Goal: Task Accomplishment & Management: Use online tool/utility

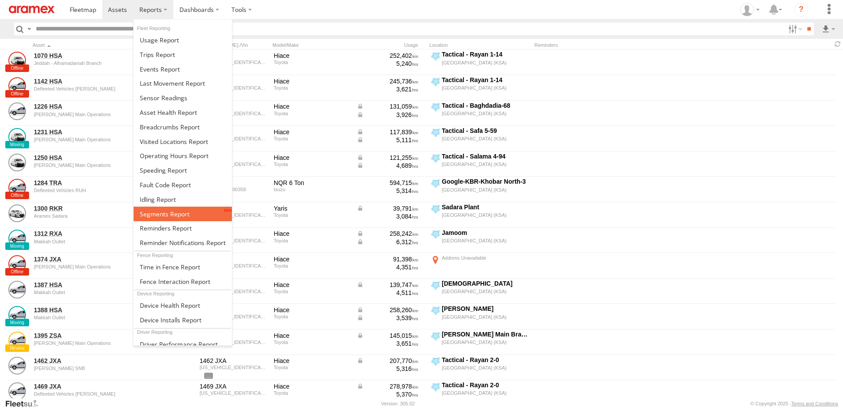
click at [180, 215] on span at bounding box center [165, 214] width 50 height 8
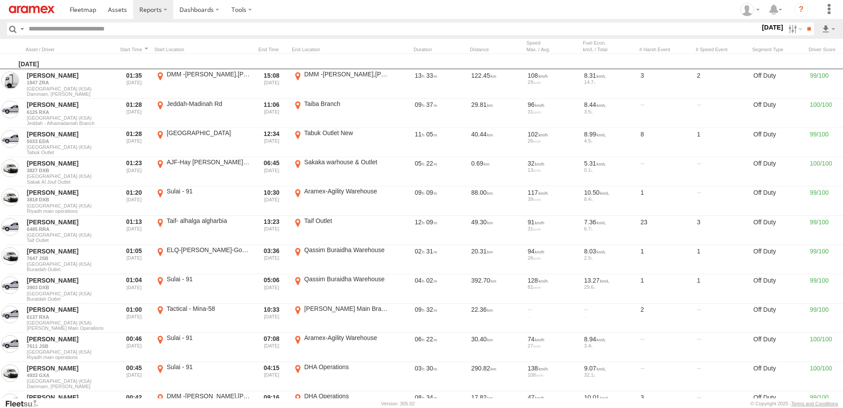
click at [761, 30] on label "14 Aug 25" at bounding box center [773, 27] width 25 height 10
click at [0, 0] on label at bounding box center [0, 0] width 0 height 0
click at [0, 0] on span "RUH - [GEOGRAPHIC_DATA]" at bounding box center [0, 0] width 0 height 0
click at [0, 0] on span "[PERSON_NAME]" at bounding box center [0, 0] width 0 height 0
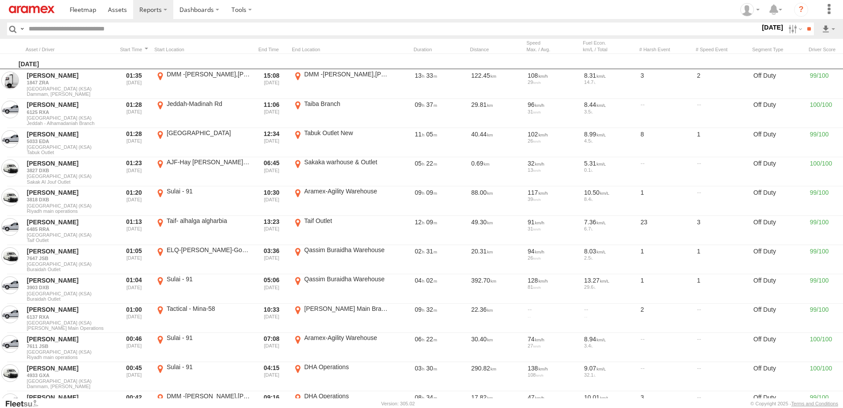
click at [0, 0] on span "Defleeted Vehicles RUH" at bounding box center [0, 0] width 0 height 0
click at [805, 26] on input "**" at bounding box center [809, 28] width 10 height 13
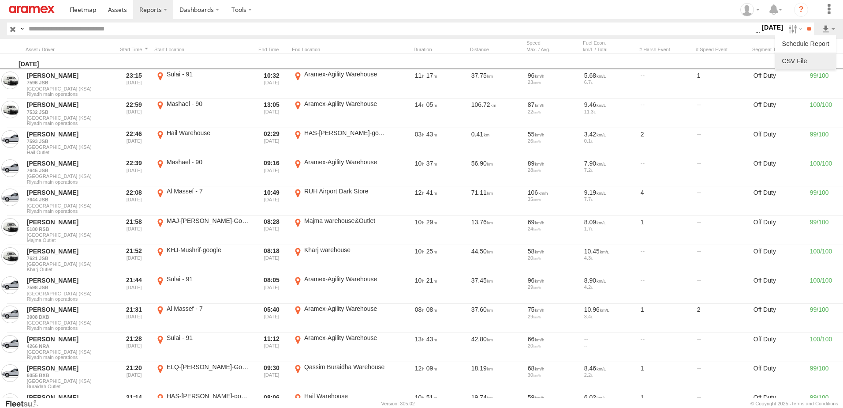
click at [831, 56] on link at bounding box center [806, 60] width 54 height 13
